Goal: Find specific page/section: Find specific page/section

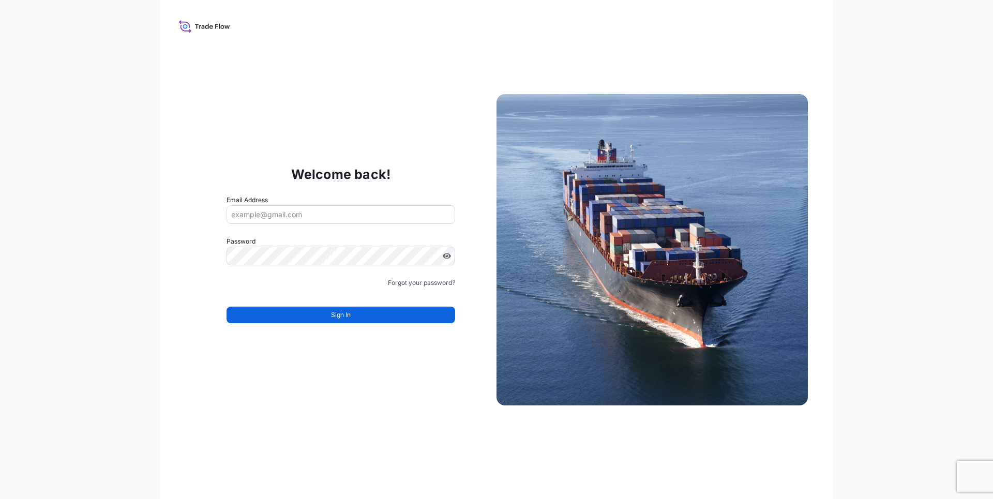
click at [292, 220] on input "Email Address" at bounding box center [341, 214] width 229 height 19
type input "HUMBERTO.PROANO@BRUKER.COM"
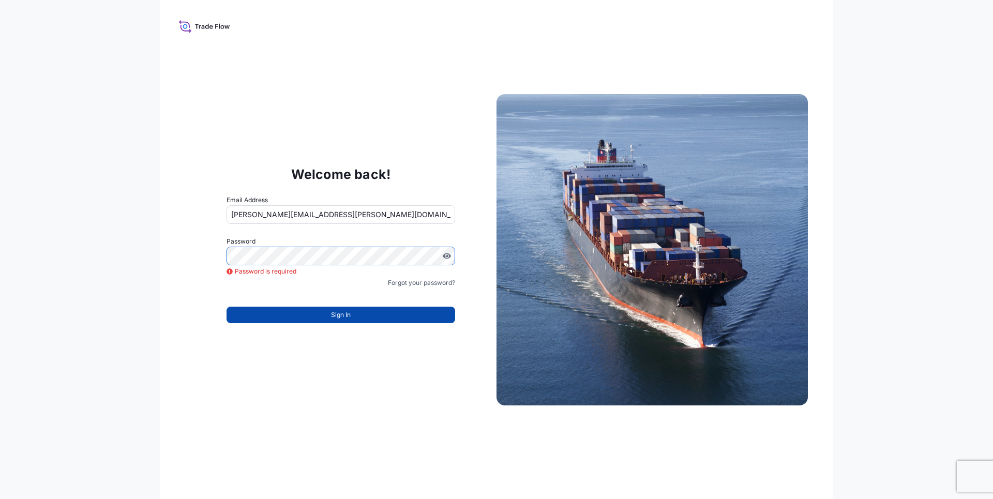
click at [408, 316] on button "Sign In" at bounding box center [341, 315] width 229 height 17
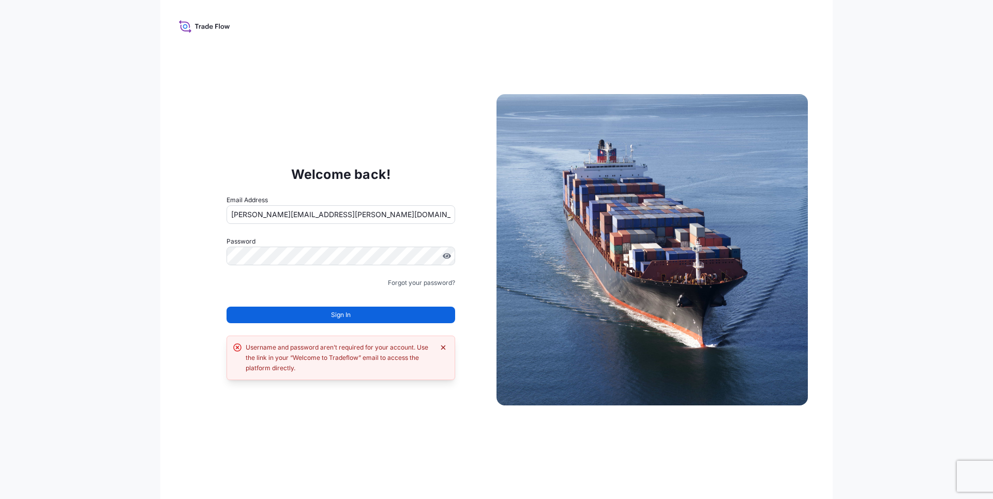
click at [443, 345] on icon "Dismiss error" at bounding box center [443, 348] width 8 height 8
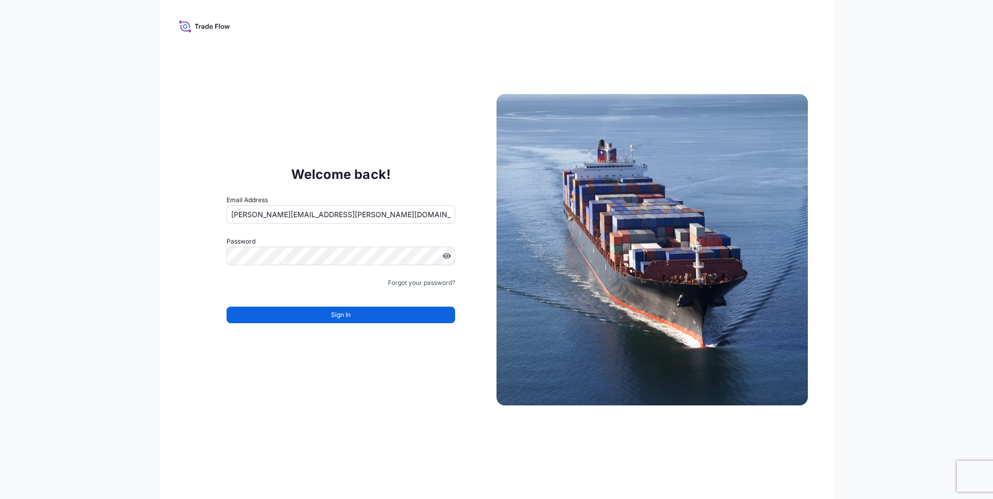
click at [338, 78] on div "Welcome back! Email Address HUMBERTO.PROANO@BRUKER.COM Password Must include: U…" at bounding box center [496, 249] width 673 height 499
click at [267, 215] on input "Email Address" at bounding box center [341, 214] width 229 height 19
type input "HUMBERTO.PROANO@BRUKER.COM"
click at [395, 317] on button "Sign In" at bounding box center [341, 315] width 229 height 17
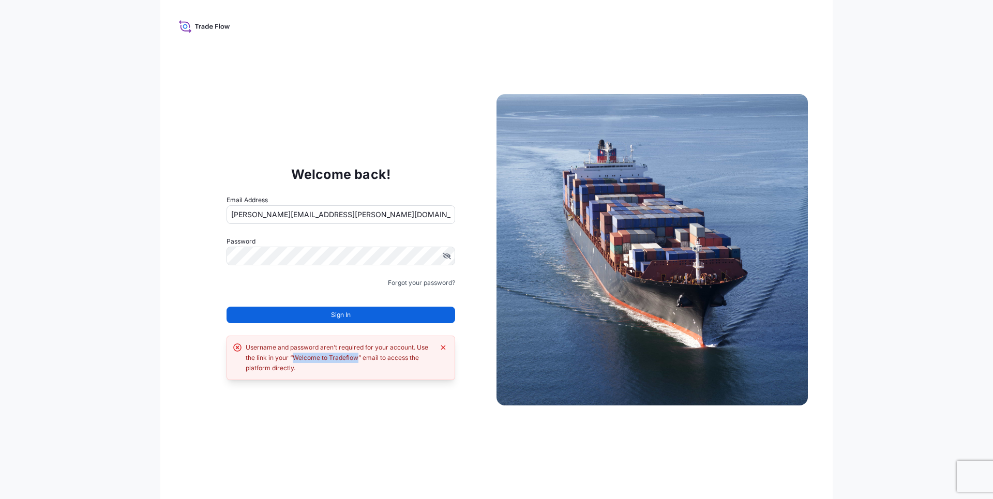
drag, startPoint x: 294, startPoint y: 360, endPoint x: 357, endPoint y: 355, distance: 63.3
click at [357, 355] on div "Username and password aren’t required for your account. Use the link in your “W…" at bounding box center [340, 357] width 188 height 31
copy div "Welcome to Tradeflow"
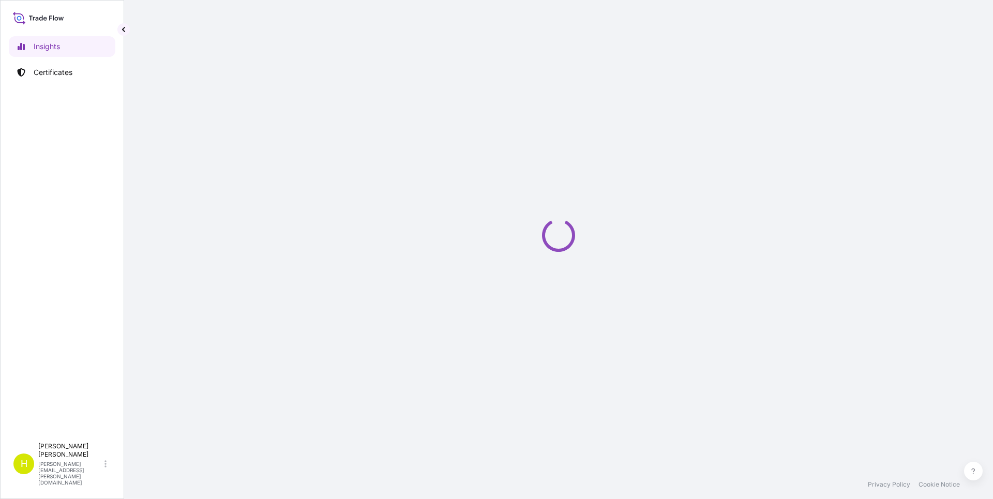
select select "2025"
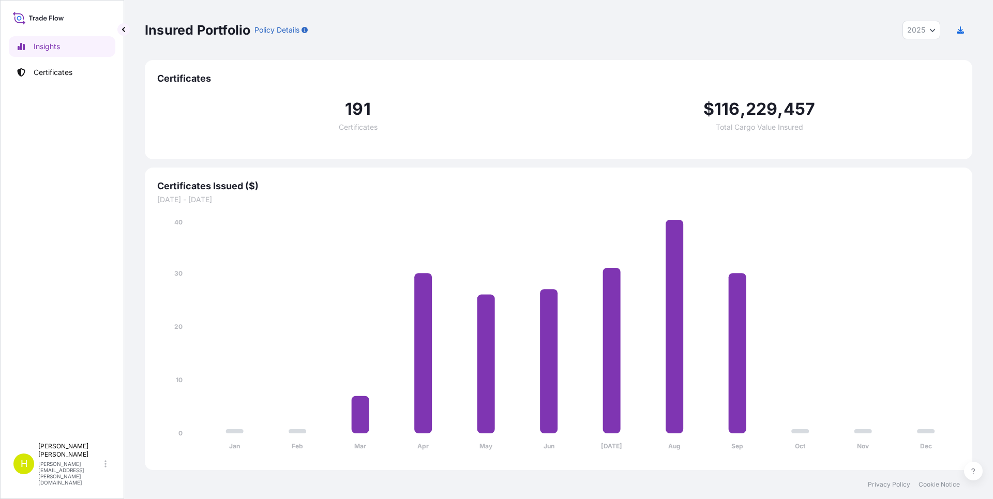
click at [111, 416] on div "Insights Certificates" at bounding box center [62, 232] width 107 height 411
click at [52, 74] on p "Certificates" at bounding box center [53, 72] width 39 height 10
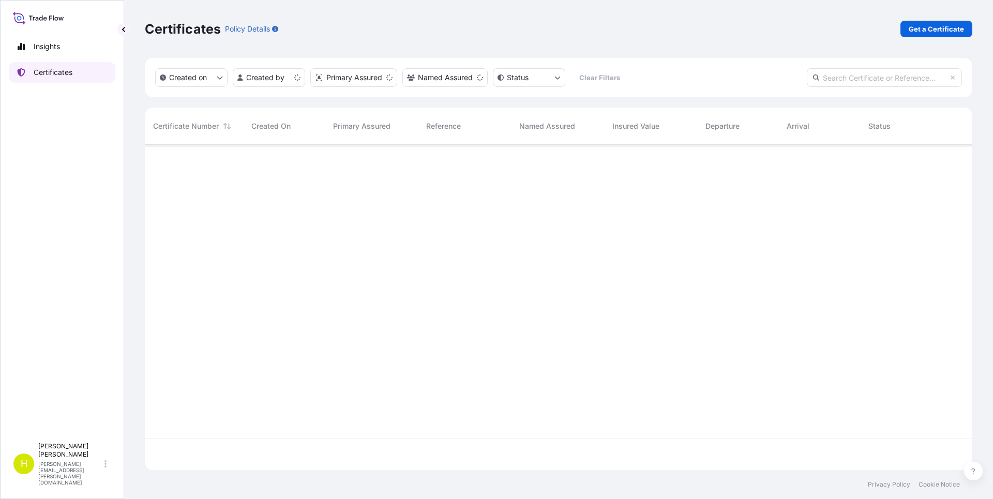
scroll to position [323, 820]
